Goal: Information Seeking & Learning: Understand process/instructions

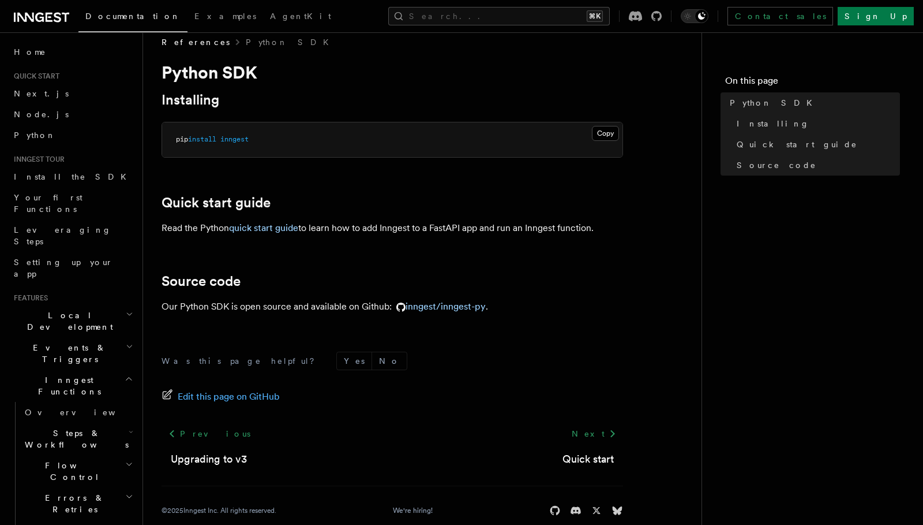
scroll to position [33, 0]
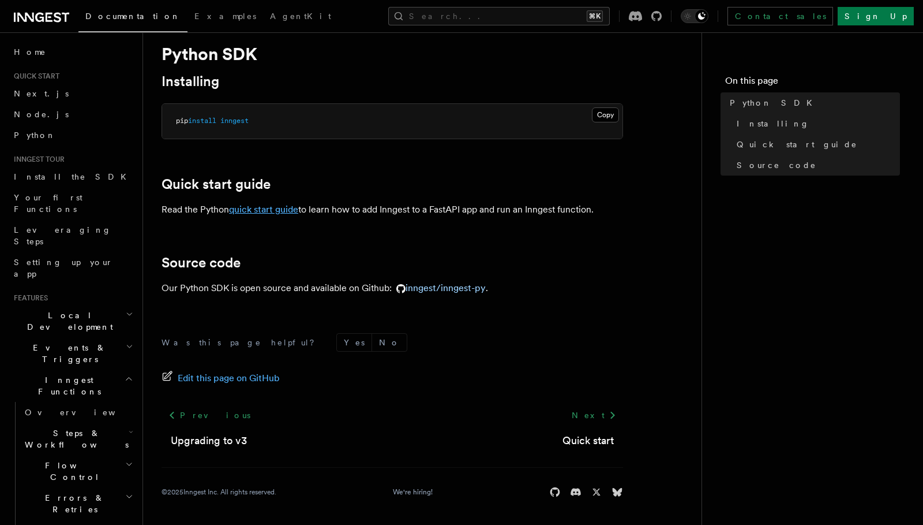
click at [268, 207] on link "quick start guide" at bounding box center [263, 209] width 69 height 11
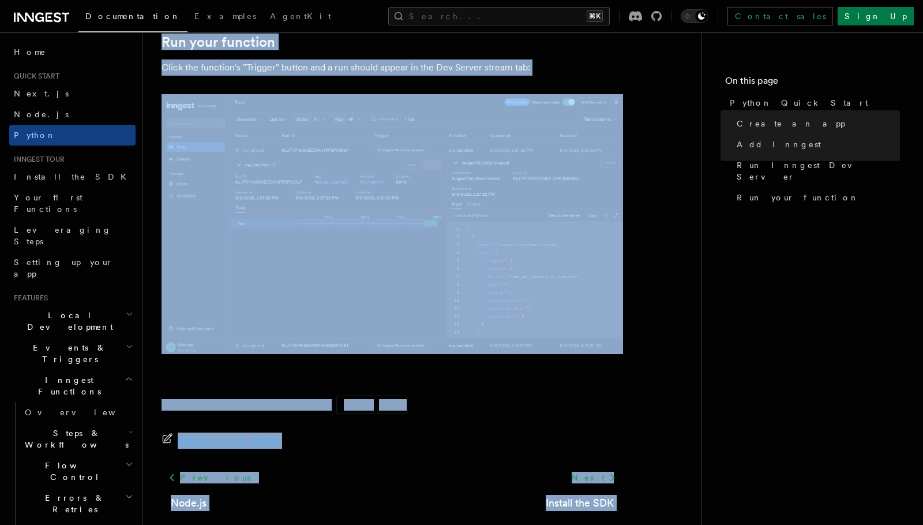
scroll to position [2394, 0]
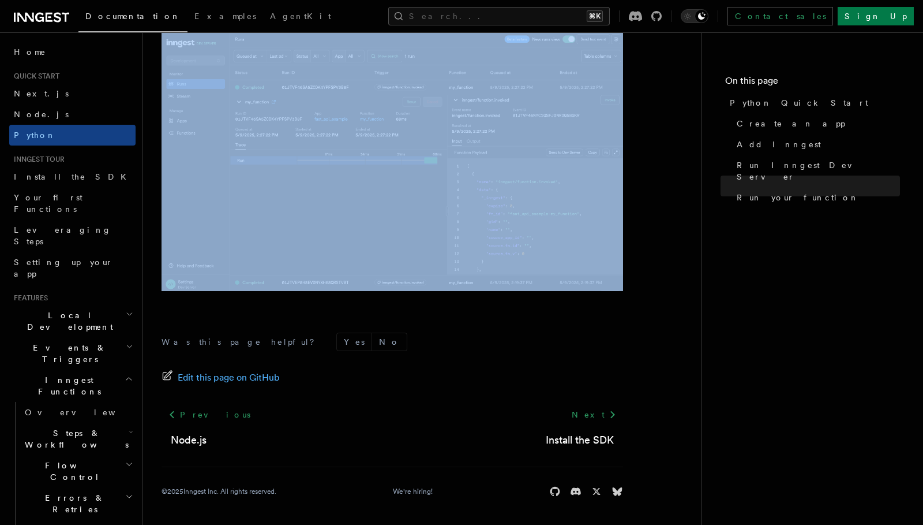
drag, startPoint x: 175, startPoint y: 47, endPoint x: 369, endPoint y: 312, distance: 327.5
copy article "Create an app ⚠️ Use Python 3.10 or higher. Create and source virtual environme…"
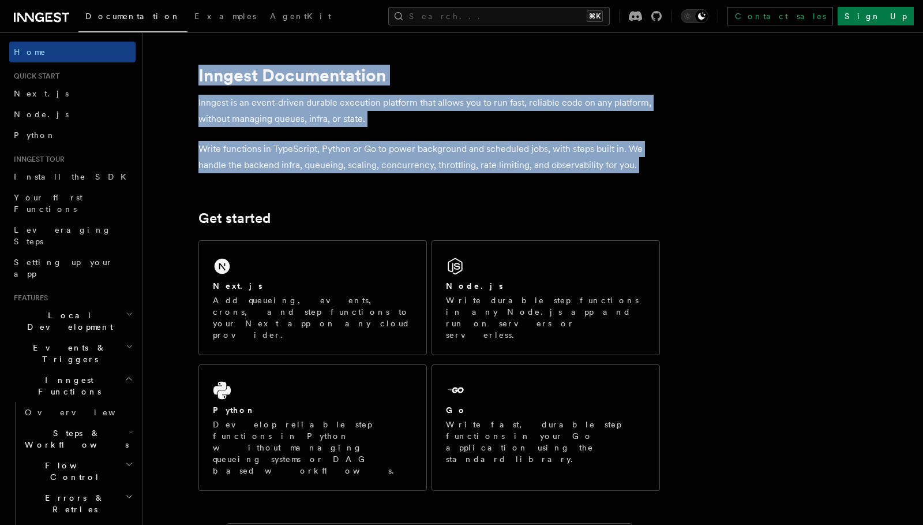
drag, startPoint x: 188, startPoint y: 69, endPoint x: 424, endPoint y: 184, distance: 262.7
copy article "Inngest Documentation Inngest is an event-driven durable execution platform tha…"
